Goal: Information Seeking & Learning: Compare options

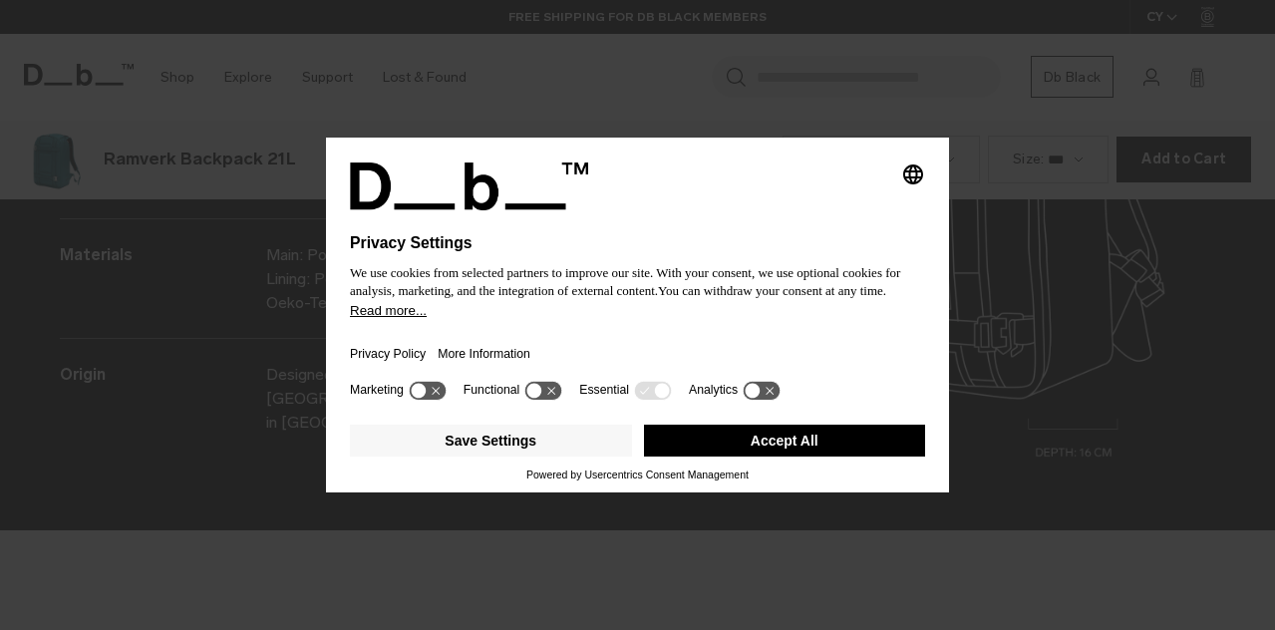
scroll to position [2521, 0]
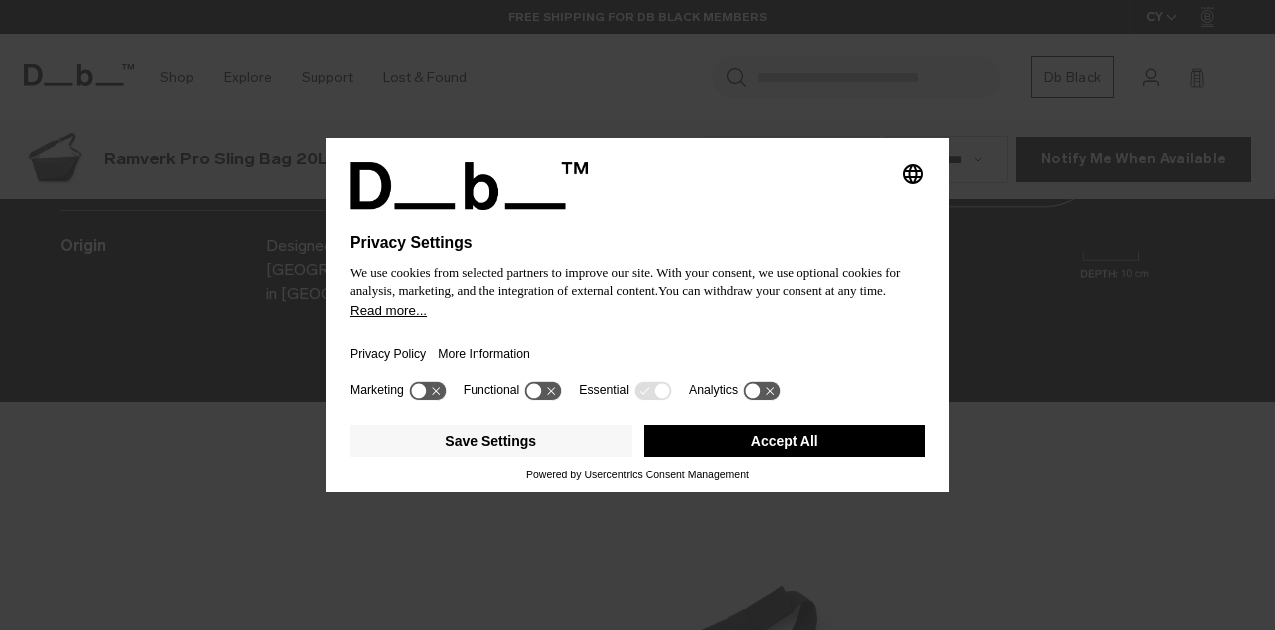
scroll to position [2521, 0]
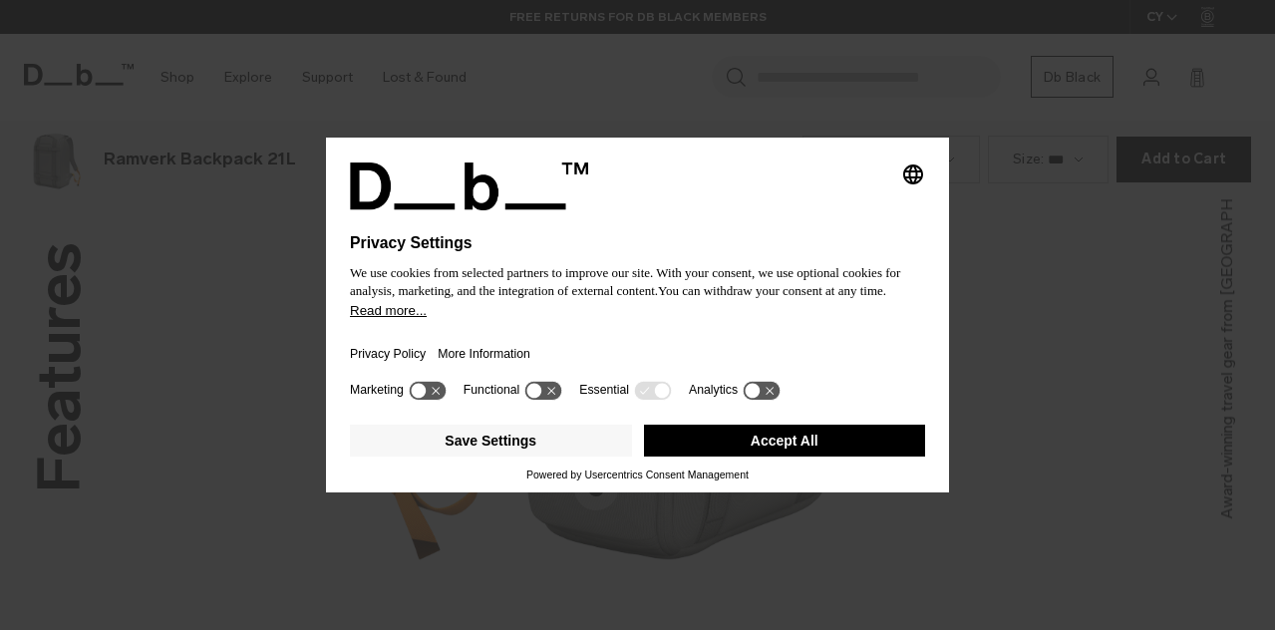
scroll to position [2521, 0]
